Goal: Transaction & Acquisition: Book appointment/travel/reservation

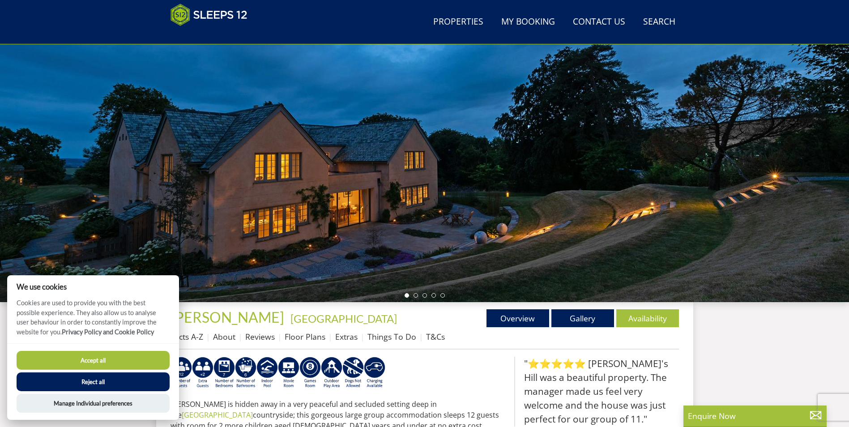
scroll to position [98, 0]
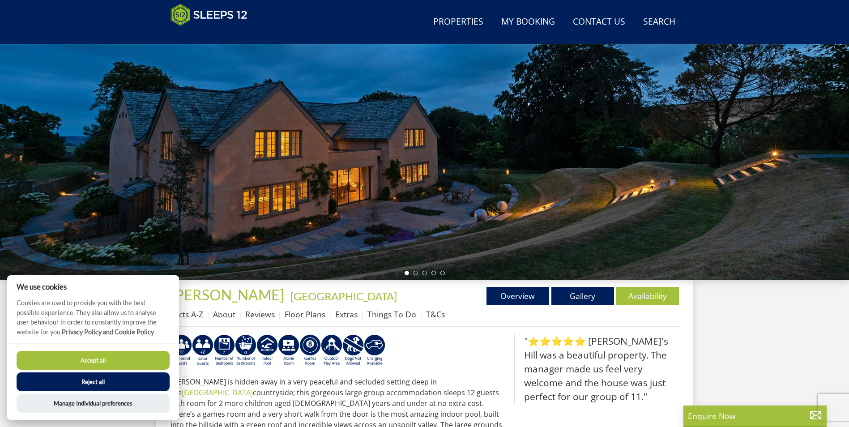
click at [137, 363] on button "Accept all" at bounding box center [93, 360] width 153 height 19
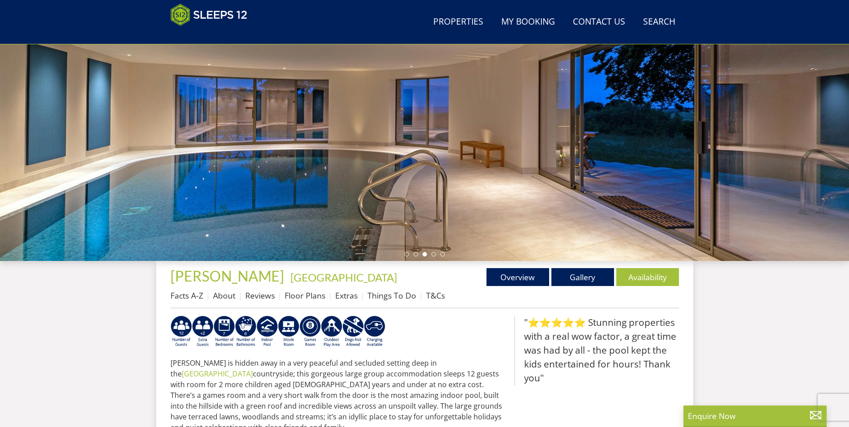
scroll to position [100, 0]
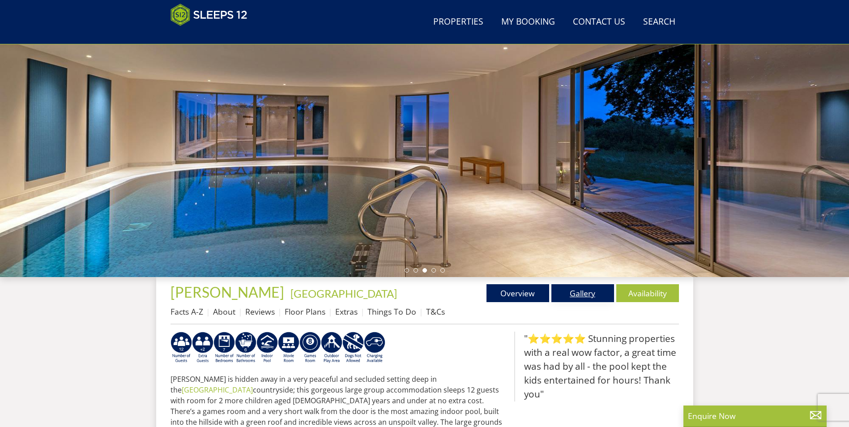
click at [575, 294] on link "Gallery" at bounding box center [582, 293] width 63 height 18
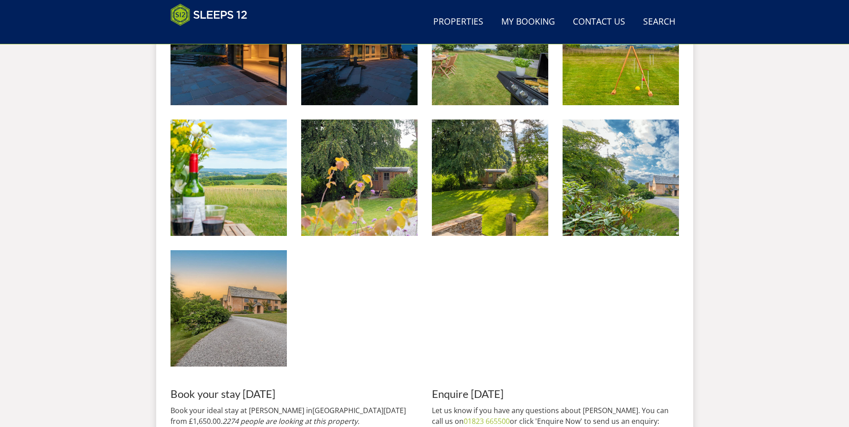
scroll to position [1620, 0]
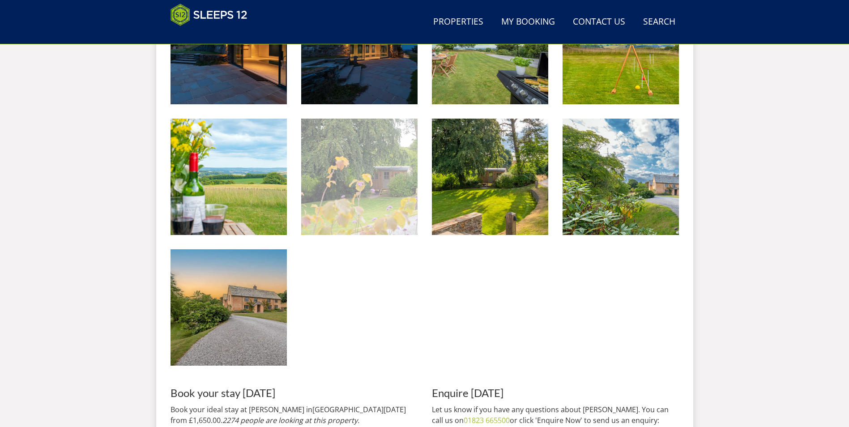
click at [360, 217] on img at bounding box center [359, 177] width 116 height 116
click at [361, 213] on img at bounding box center [359, 177] width 116 height 116
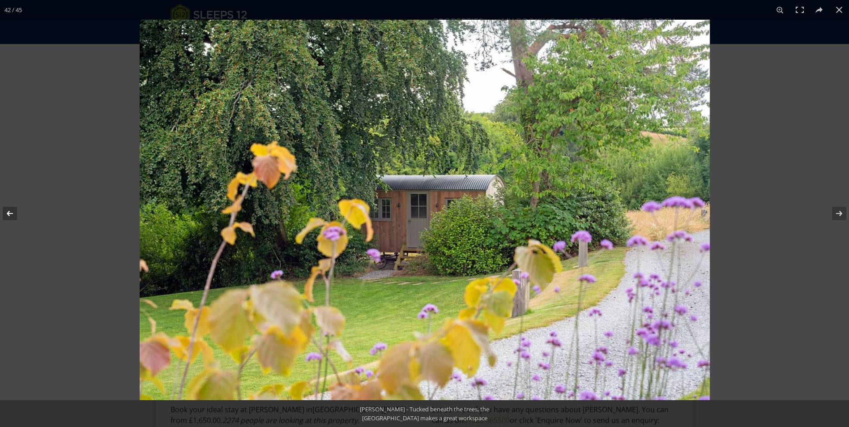
click at [15, 216] on button at bounding box center [15, 213] width 31 height 45
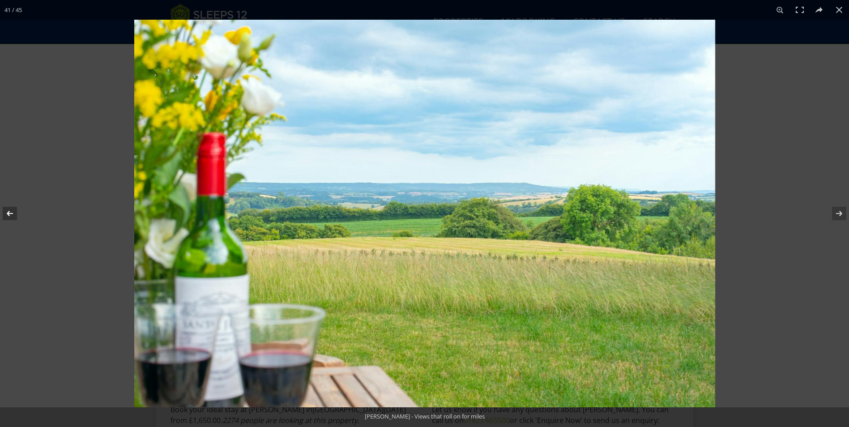
click at [15, 216] on button at bounding box center [15, 213] width 31 height 45
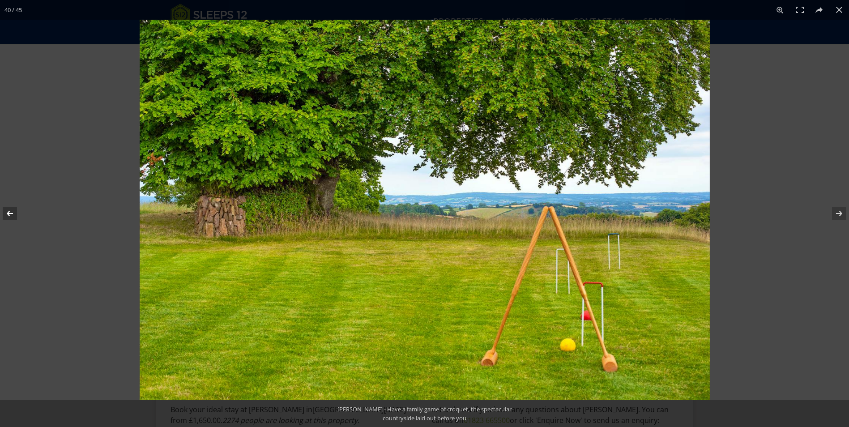
click at [15, 216] on button at bounding box center [15, 213] width 31 height 45
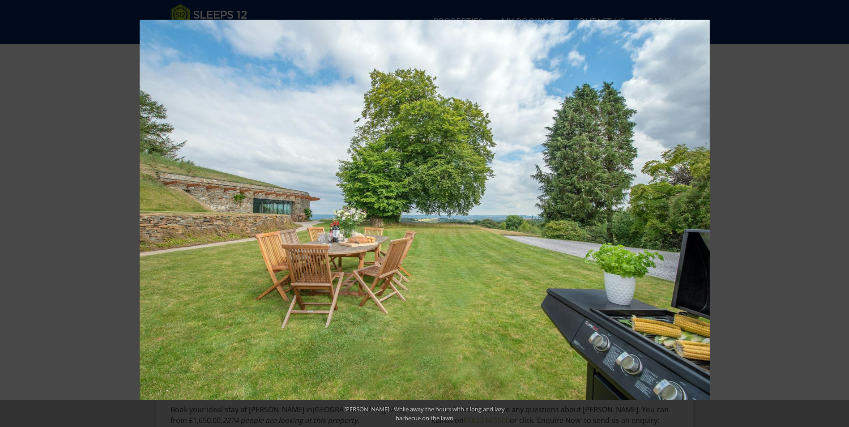
click at [15, 216] on button at bounding box center [15, 213] width 31 height 45
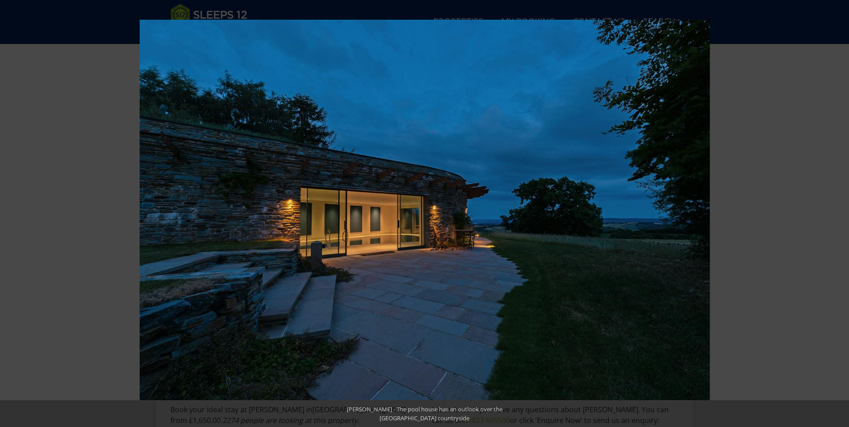
click at [15, 216] on button at bounding box center [15, 213] width 31 height 45
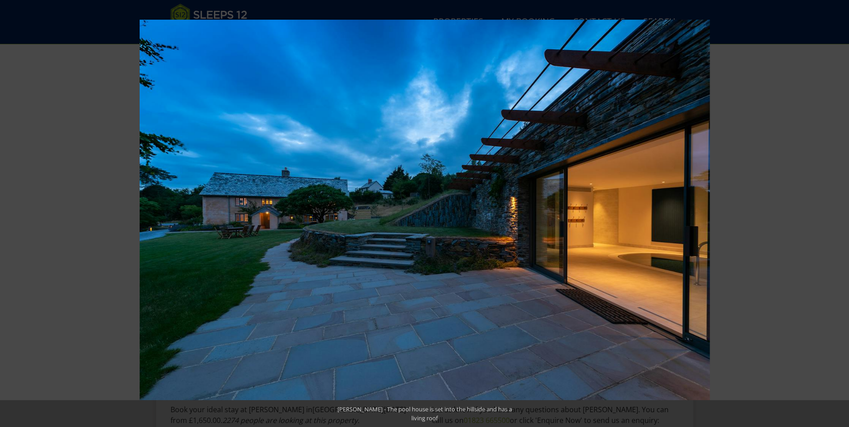
click at [15, 216] on button at bounding box center [15, 213] width 31 height 45
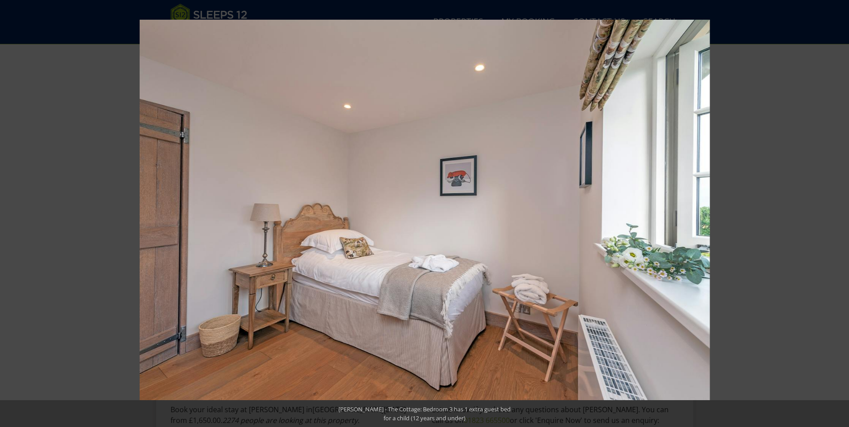
click at [15, 216] on button at bounding box center [15, 213] width 31 height 45
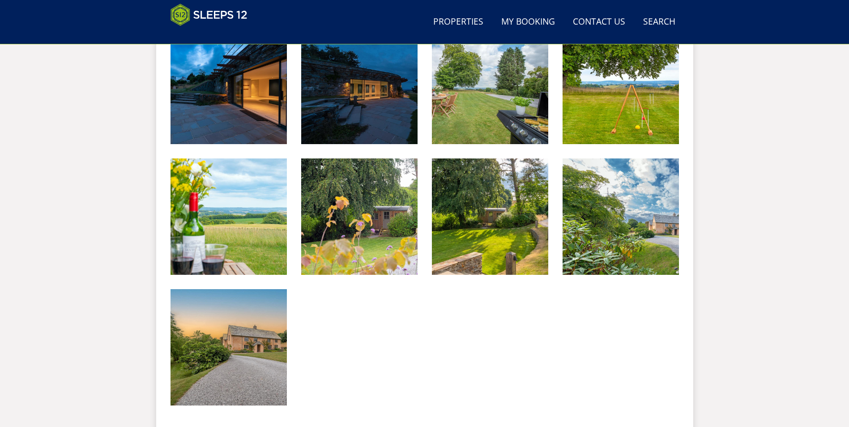
scroll to position [1575, 0]
